Goal: Complete application form

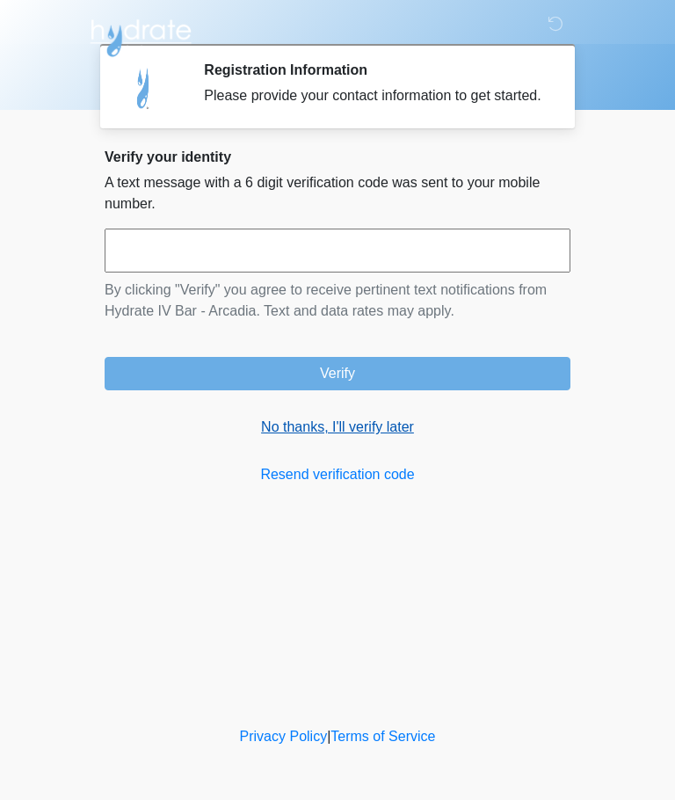
click at [370, 438] on link "No thanks, I'll verify later" at bounding box center [338, 427] width 466 height 21
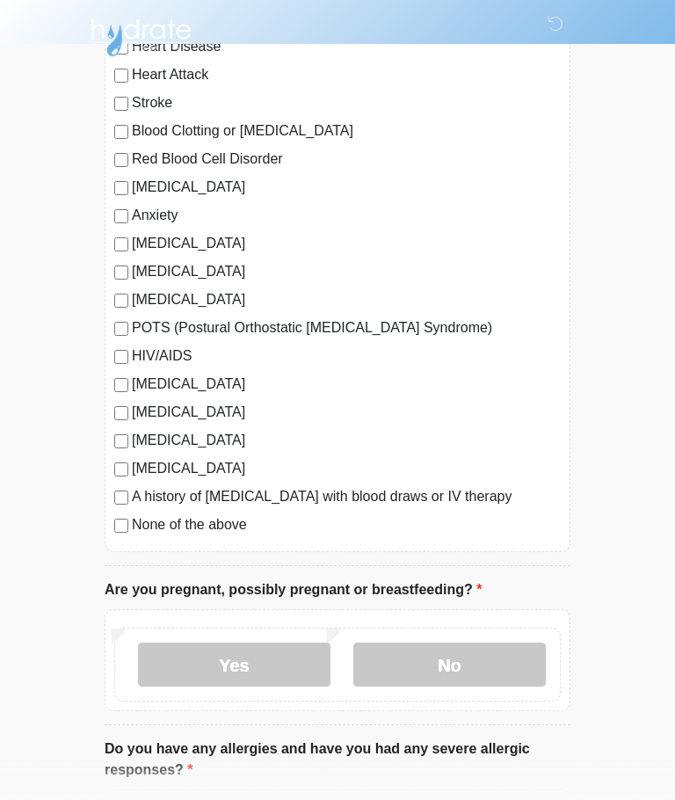
scroll to position [218, 0]
click at [501, 658] on label "No" at bounding box center [450, 665] width 193 height 44
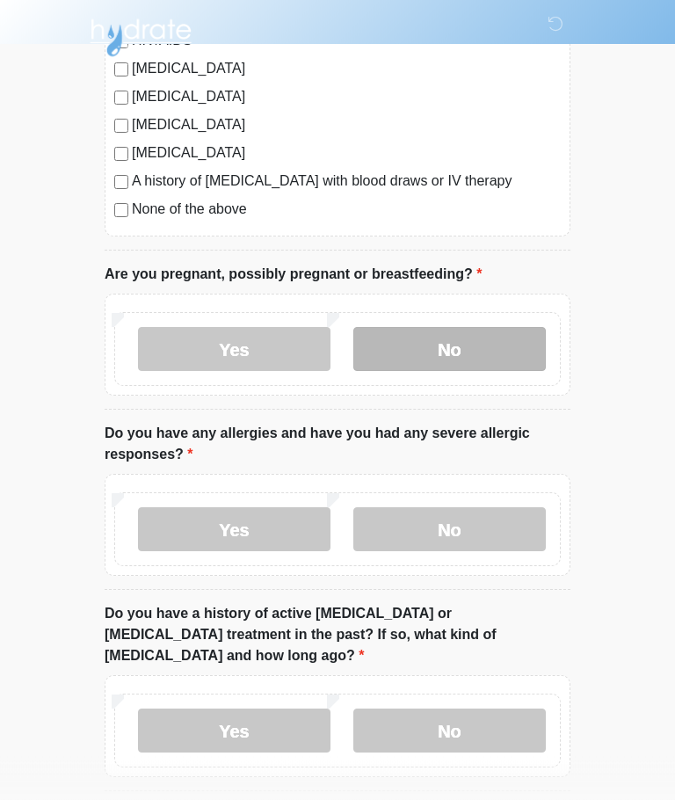
scroll to position [535, 0]
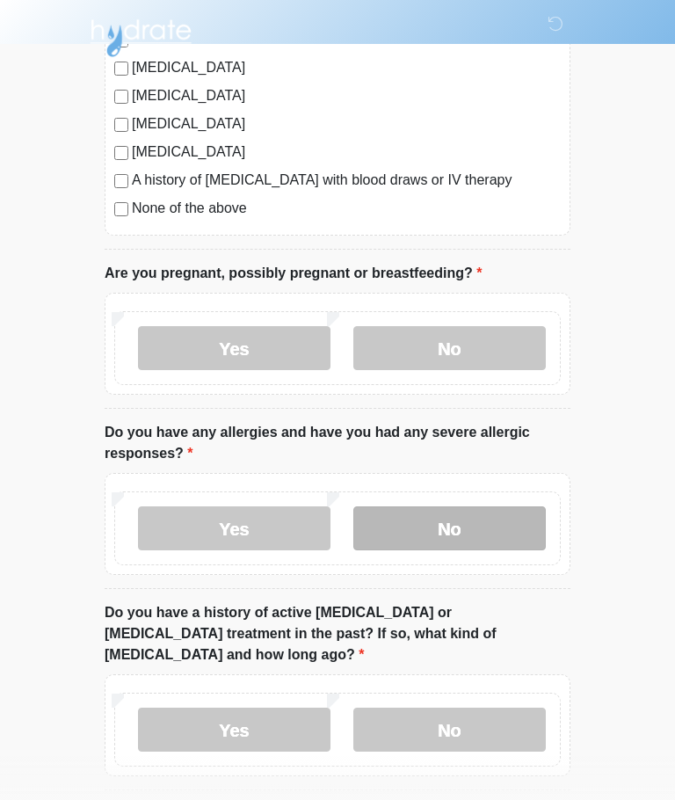
click at [485, 535] on label "No" at bounding box center [450, 529] width 193 height 44
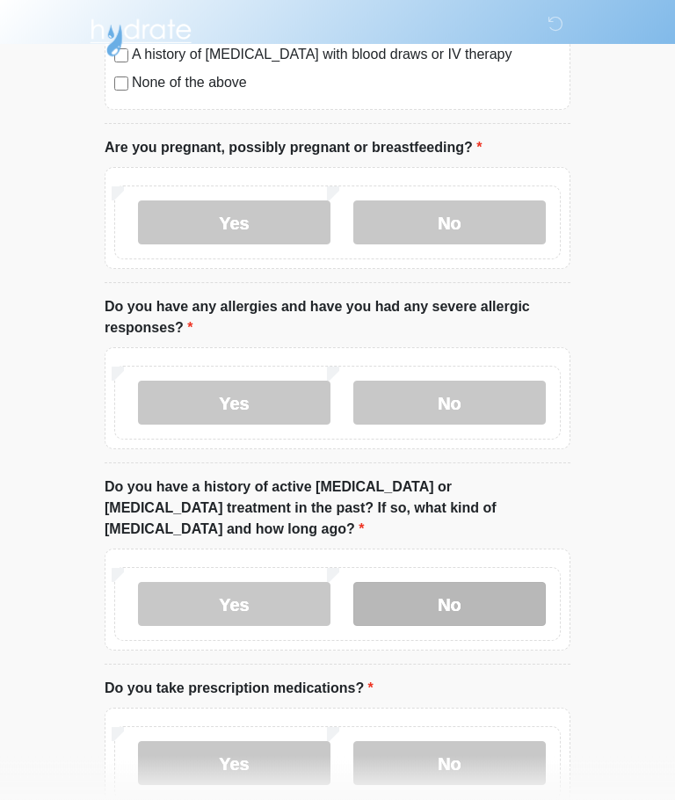
click at [491, 583] on label "No" at bounding box center [450, 605] width 193 height 44
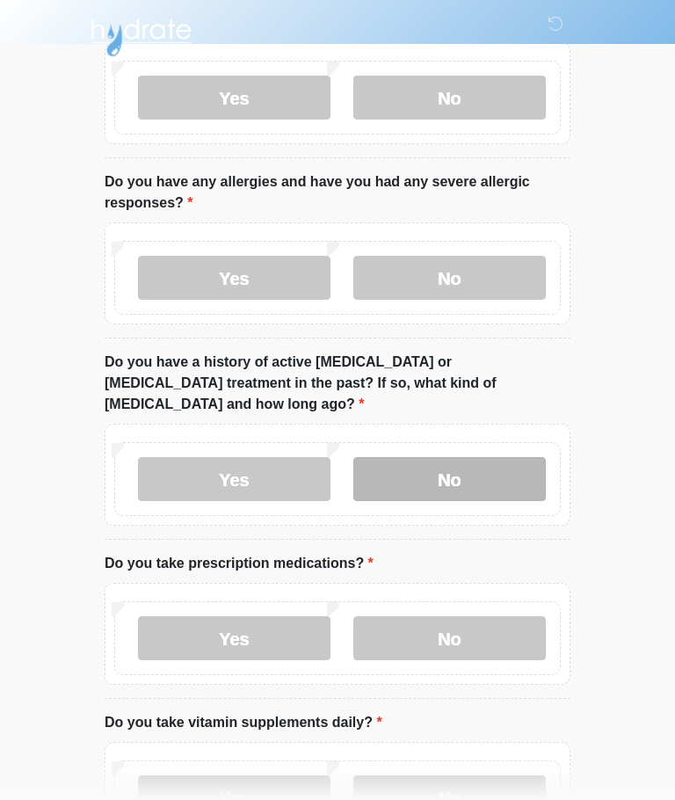
scroll to position [784, 0]
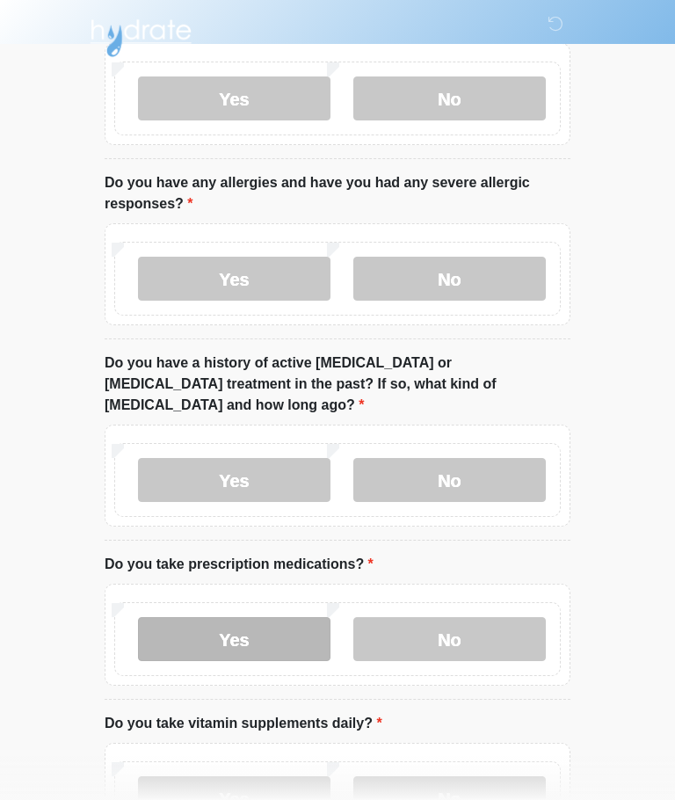
click at [187, 617] on label "Yes" at bounding box center [234, 639] width 193 height 44
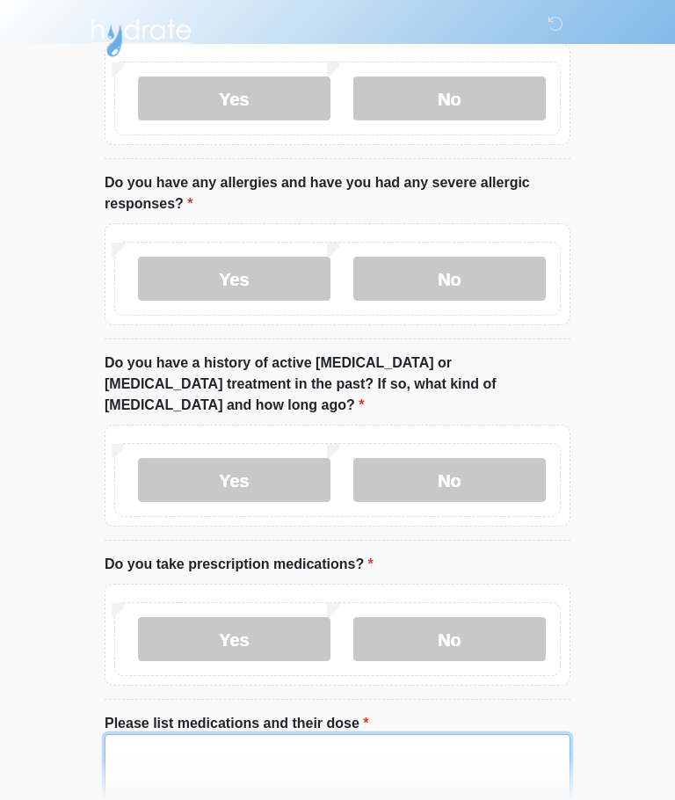
click at [338, 748] on textarea "Please list medications and their dose" at bounding box center [338, 772] width 466 height 76
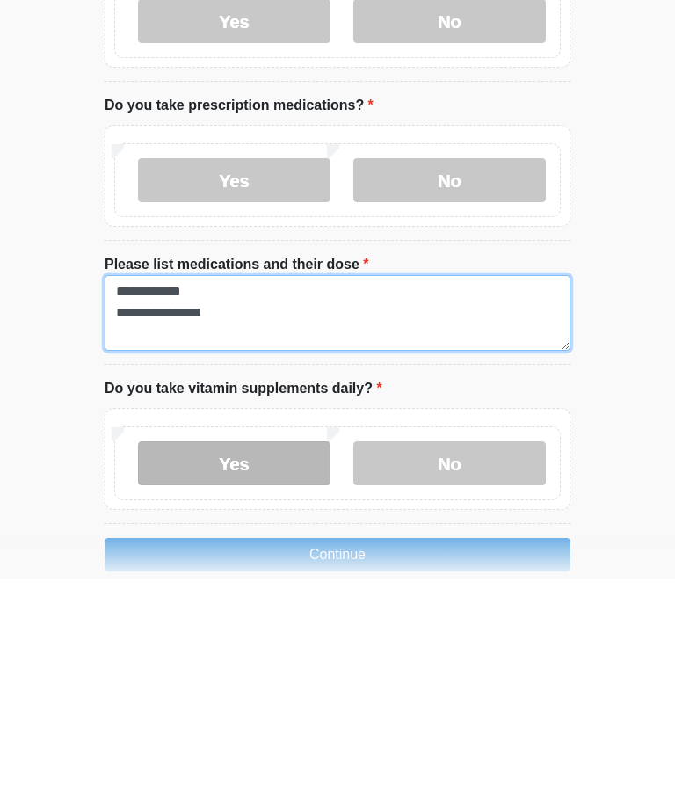
type textarea "**********"
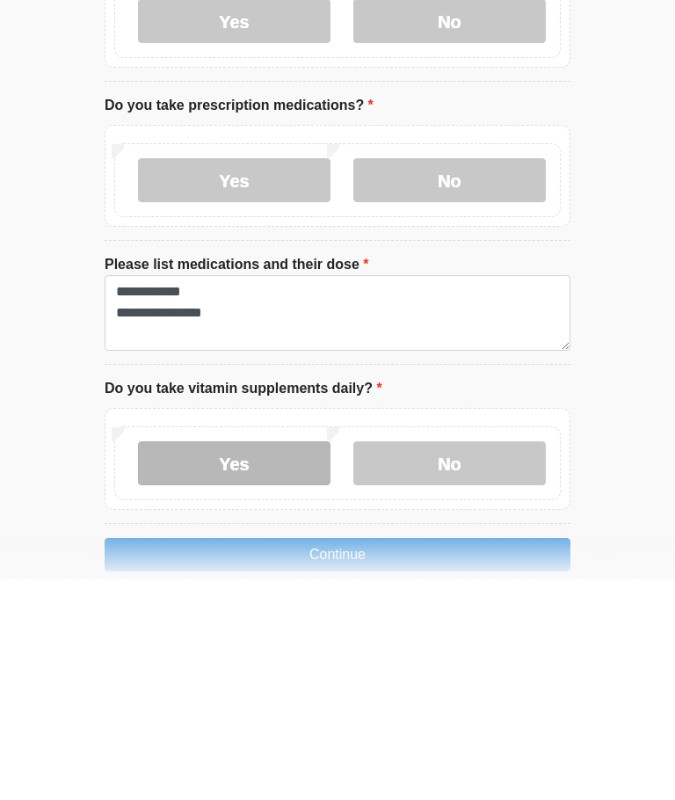
click at [274, 662] on label "Yes" at bounding box center [234, 684] width 193 height 44
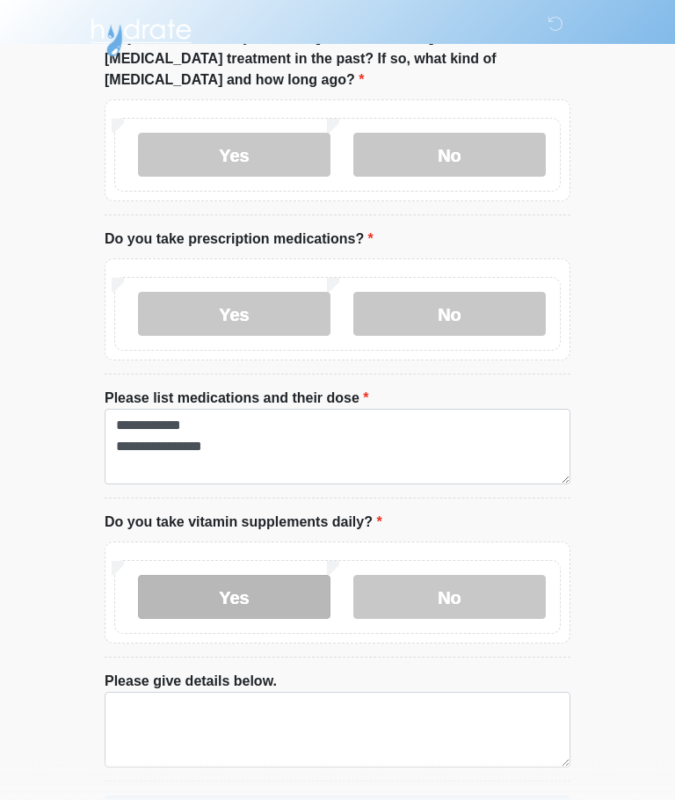
scroll to position [1149, 0]
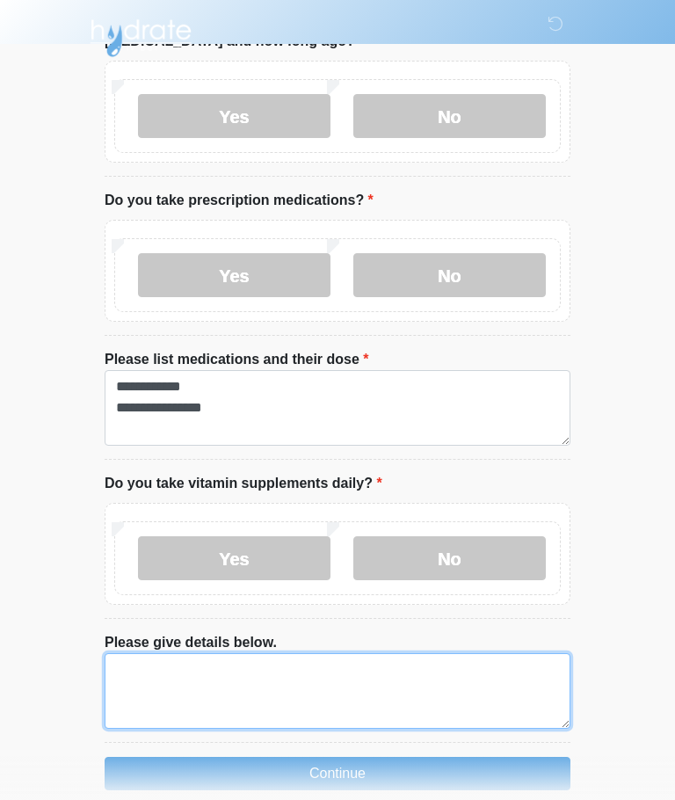
click at [187, 653] on textarea "Please give details below." at bounding box center [338, 691] width 466 height 76
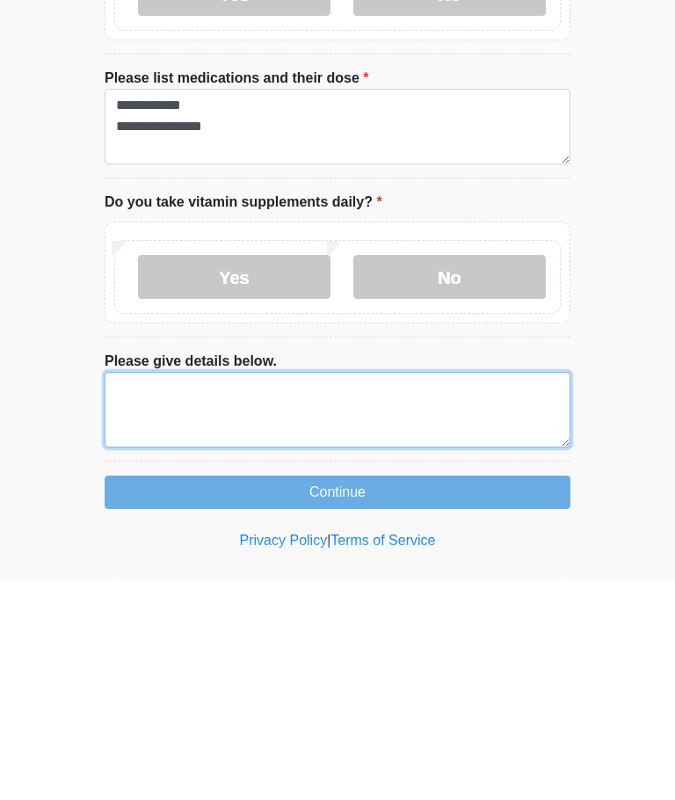
type textarea "*"
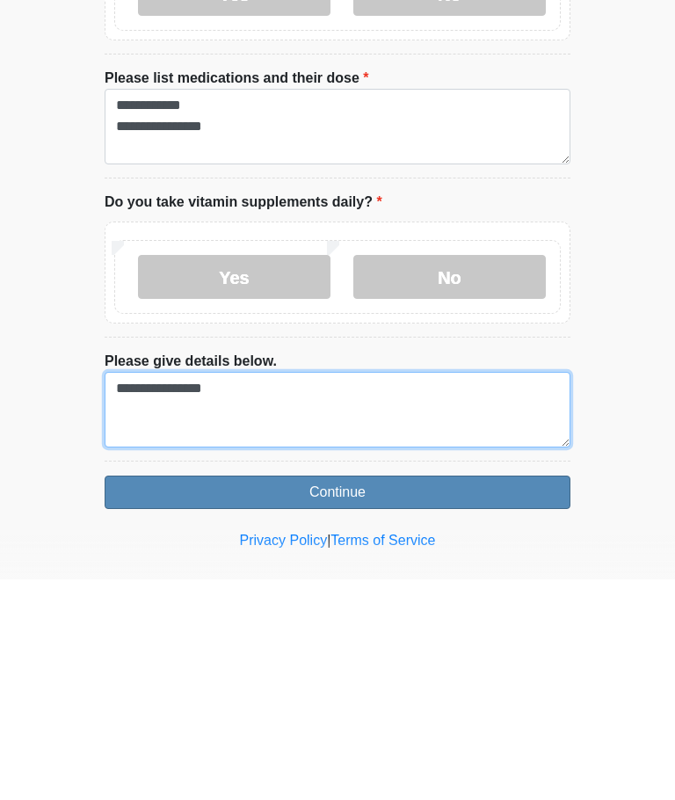
type textarea "**********"
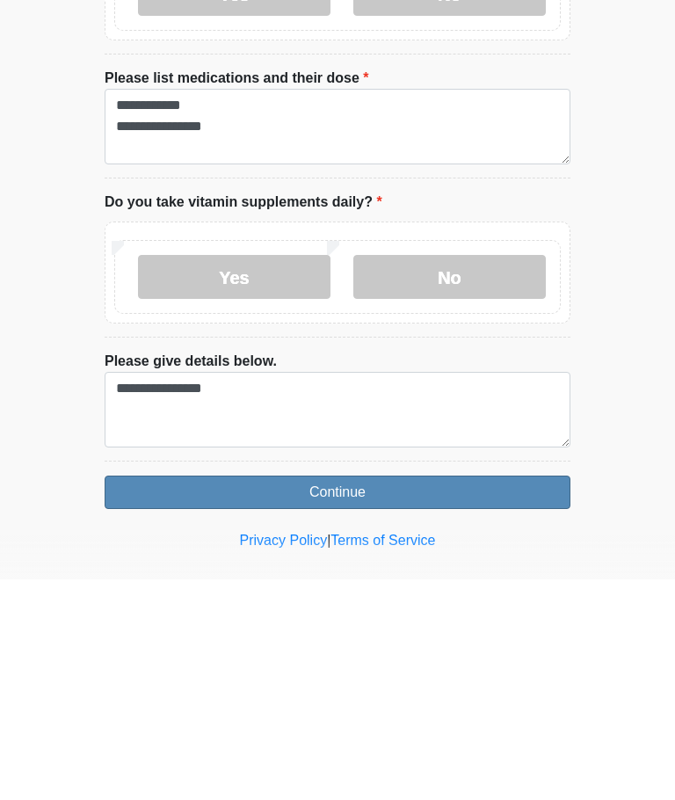
click at [428, 697] on button "Continue" at bounding box center [338, 713] width 466 height 33
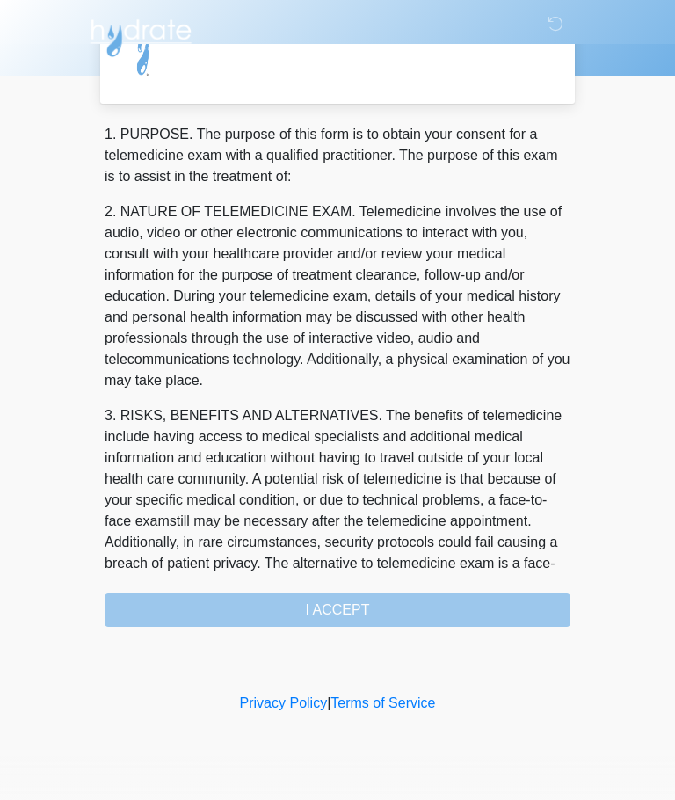
scroll to position [0, 0]
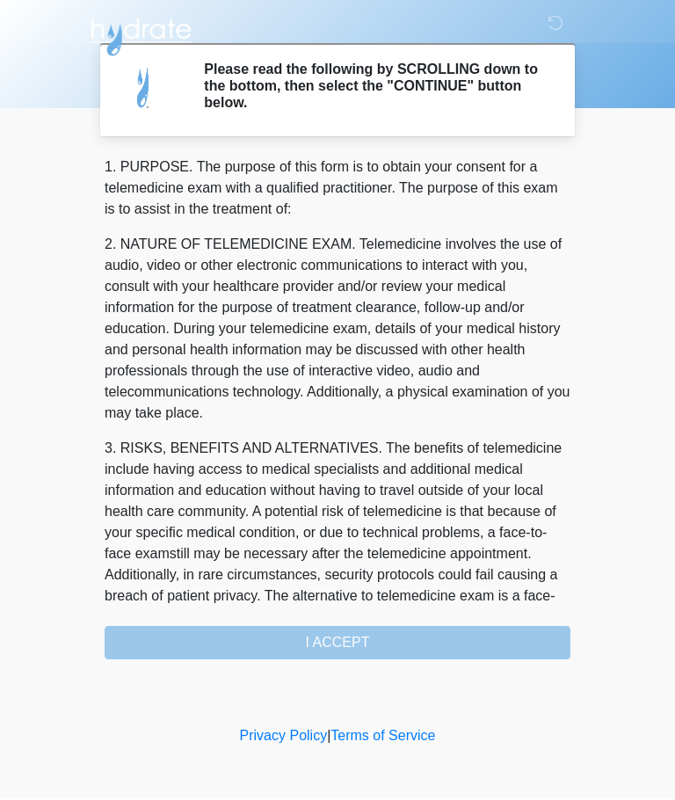
click at [442, 653] on div "1. PURPOSE. The purpose of this form is to obtain your consent for a telemedici…" at bounding box center [338, 408] width 466 height 503
click at [391, 635] on div "1. PURPOSE. The purpose of this form is to obtain your consent for a telemedici…" at bounding box center [338, 408] width 466 height 503
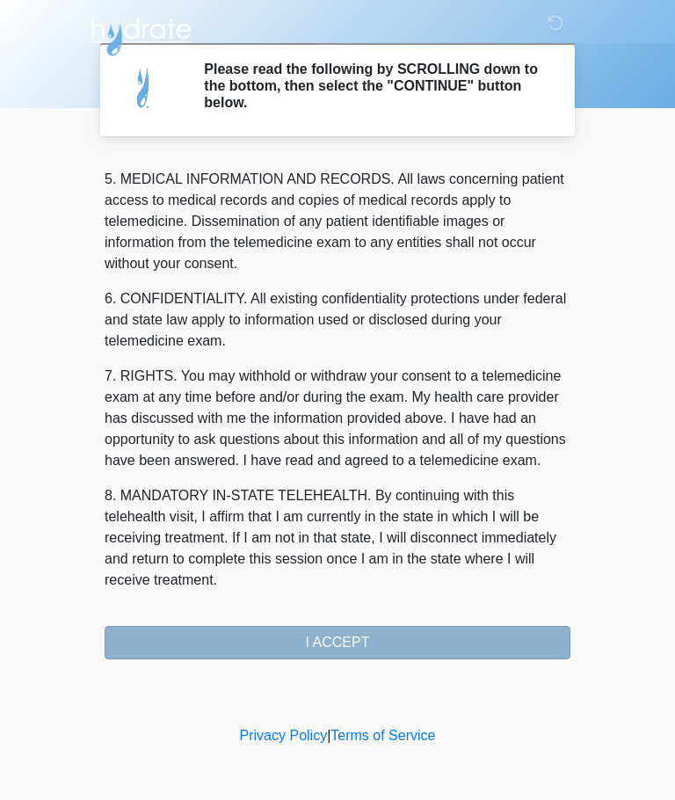
click at [372, 652] on button "I ACCEPT" at bounding box center [338, 643] width 466 height 33
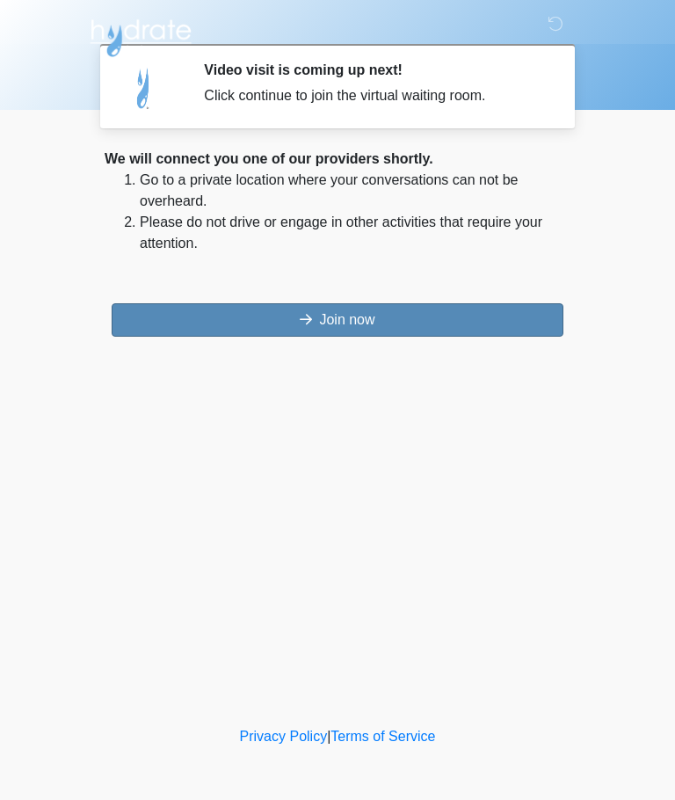
click at [373, 317] on button "Join now" at bounding box center [338, 319] width 452 height 33
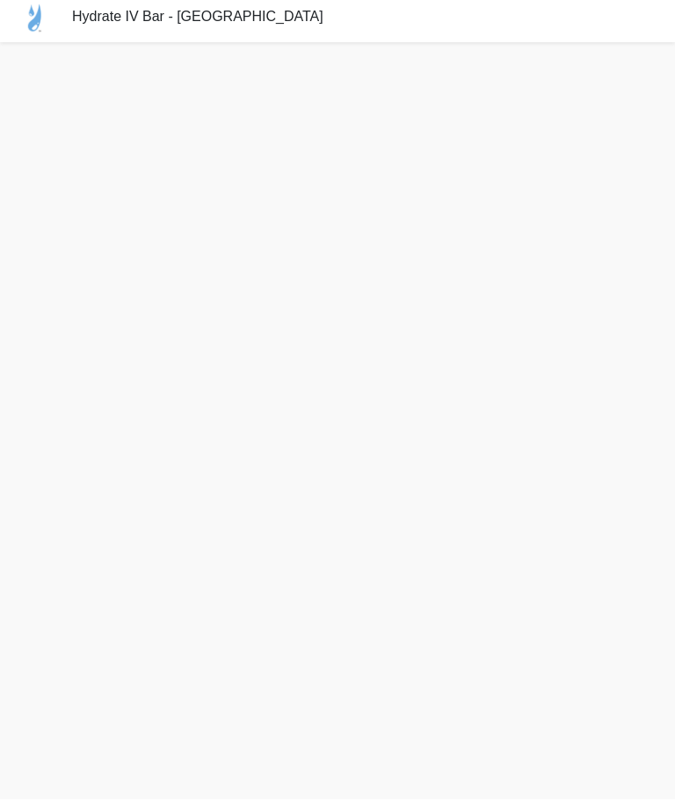
scroll to position [12, 0]
